Goal: Use online tool/utility

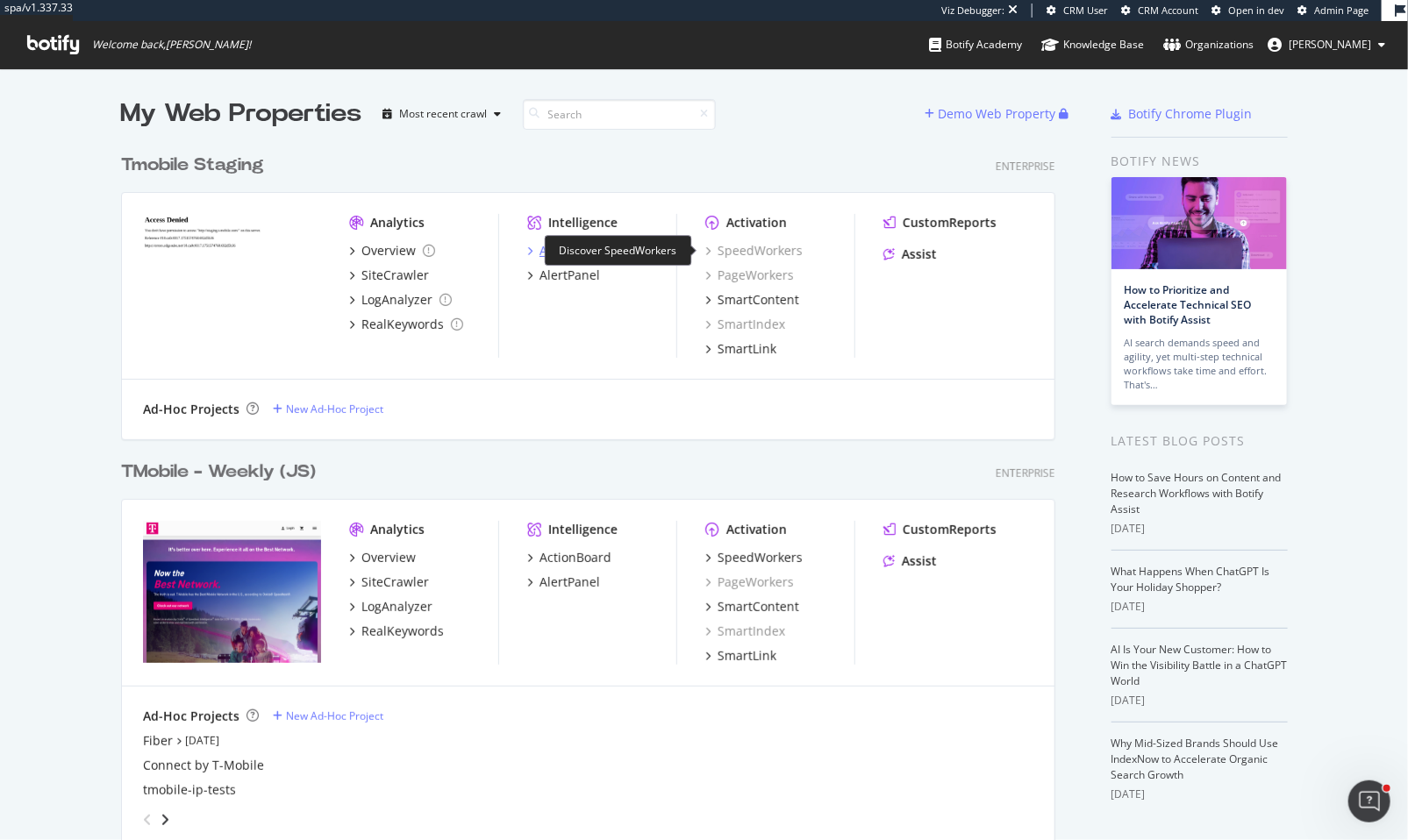
scroll to position [828, 1384]
click at [931, 255] on div "Assist" at bounding box center [958, 254] width 150 height 18
click at [903, 555] on div "Assist" at bounding box center [919, 561] width 35 height 18
